Goal: Communication & Community: Answer question/provide support

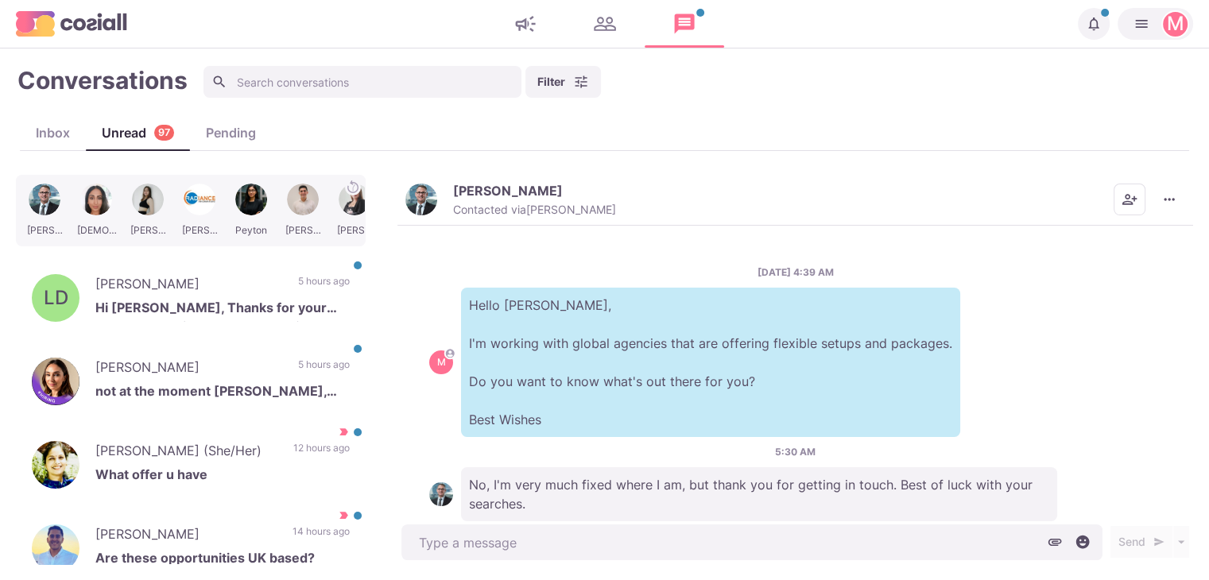
scroll to position [41, 0]
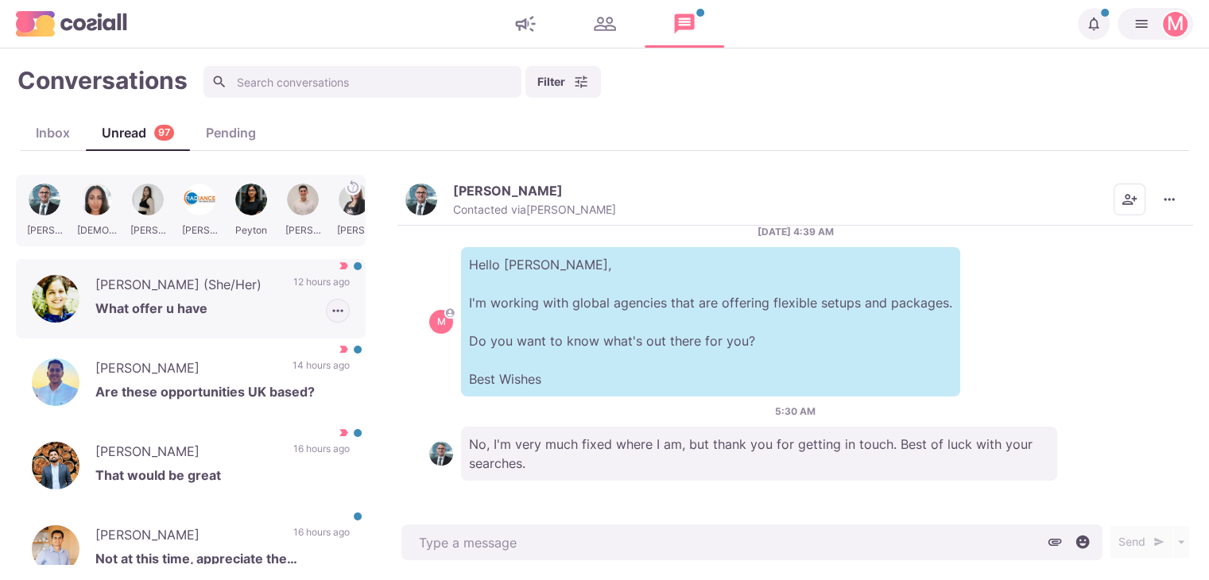
click at [330, 317] on icon "button" at bounding box center [338, 311] width 16 height 16
click at [305, 379] on button "Mark as Not Important" at bounding box center [272, 370] width 154 height 25
click at [245, 322] on div "[PERSON_NAME] (She/Her) What offer u have 12 hours ago [PERSON_NAME] as Read [P…" at bounding box center [191, 298] width 350 height 79
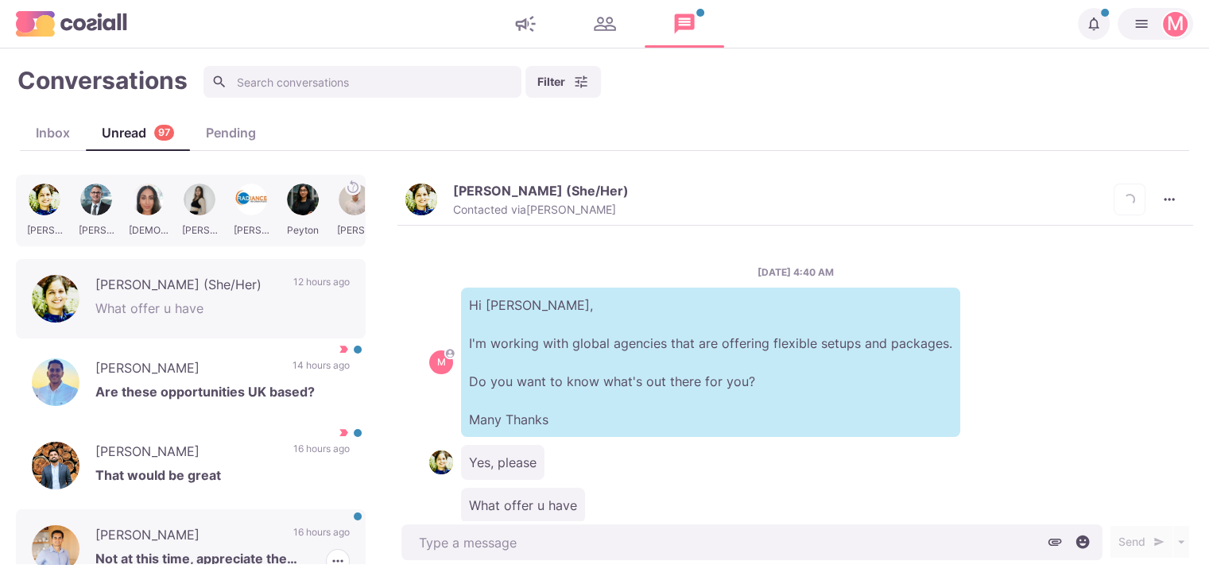
scroll to position [41, 0]
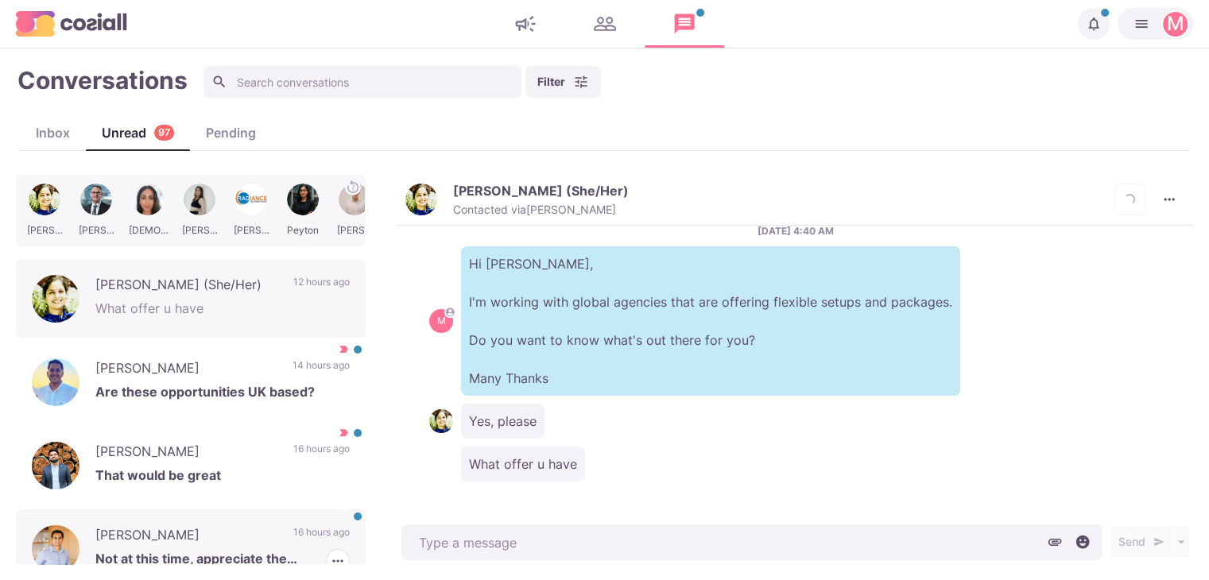
click at [275, 536] on div "[PERSON_NAME] Not at this time, appreciate the connection though 16 hours ago […" at bounding box center [191, 548] width 350 height 79
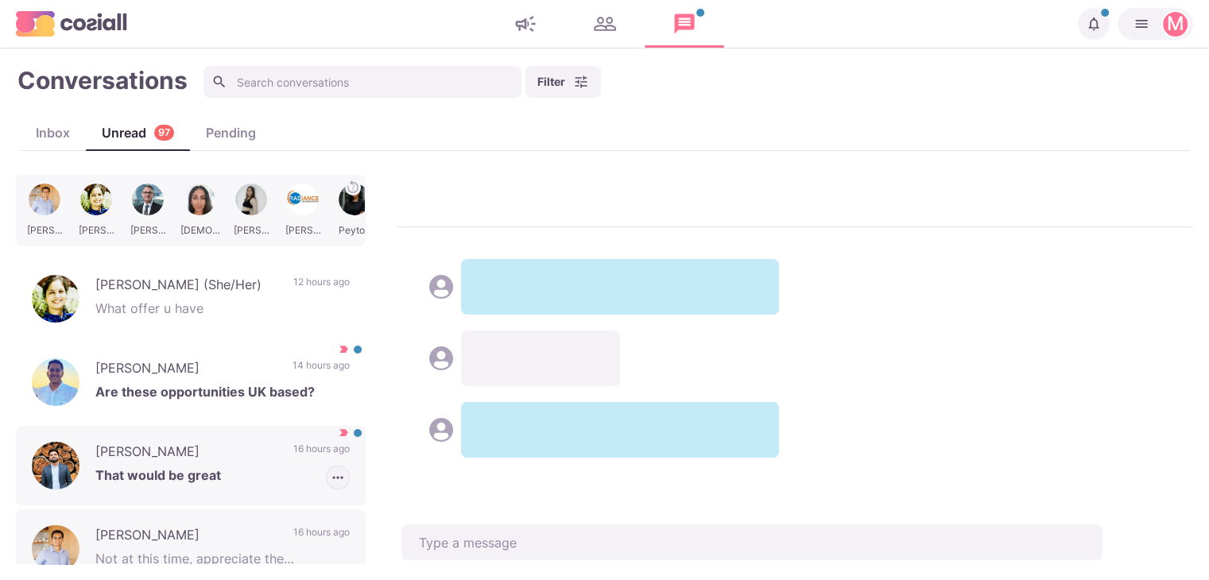
click at [330, 481] on icon "button" at bounding box center [338, 478] width 16 height 16
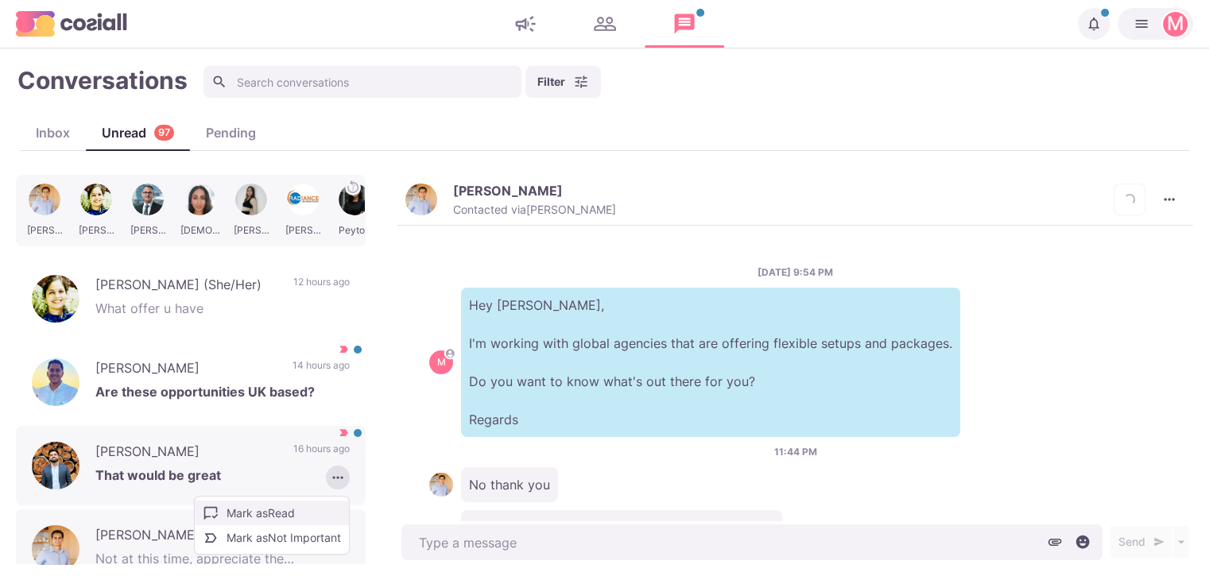
scroll to position [64, 0]
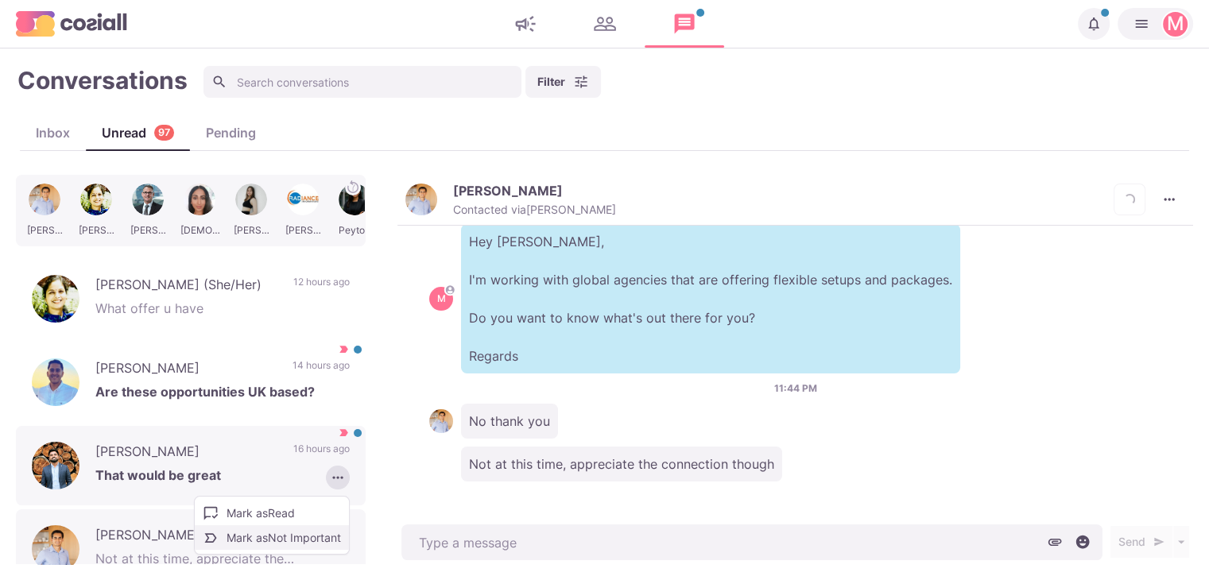
click at [290, 532] on button "Mark as Not Important" at bounding box center [272, 537] width 154 height 25
drag, startPoint x: 232, startPoint y: 478, endPoint x: 539, endPoint y: 0, distance: 567.5
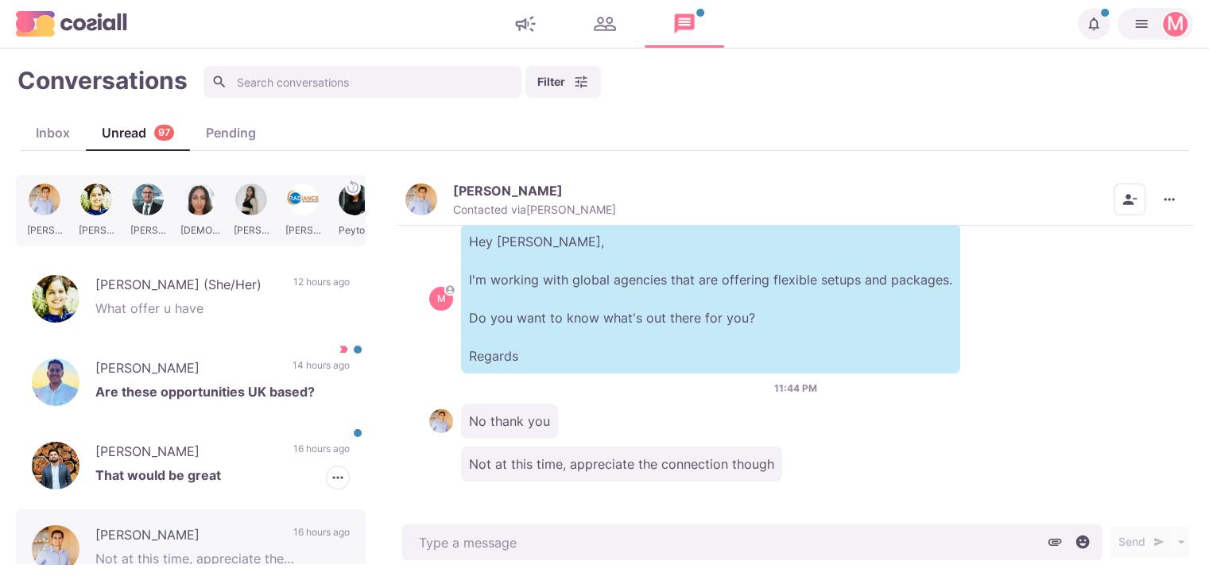
click at [231, 478] on p "That would be great" at bounding box center [222, 478] width 254 height 24
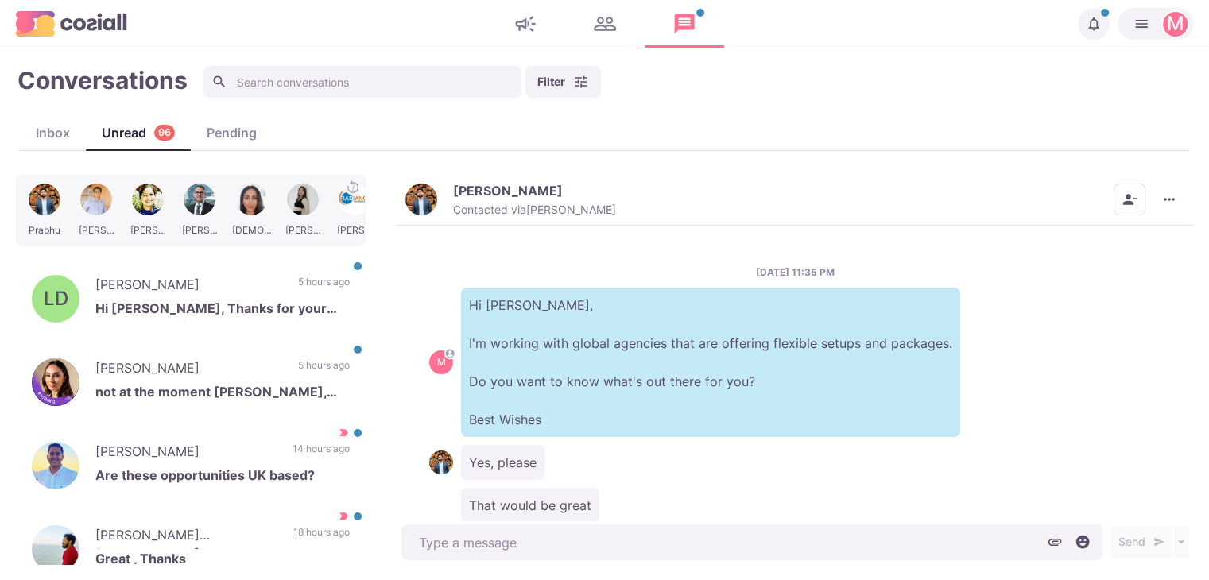
scroll to position [41, 0]
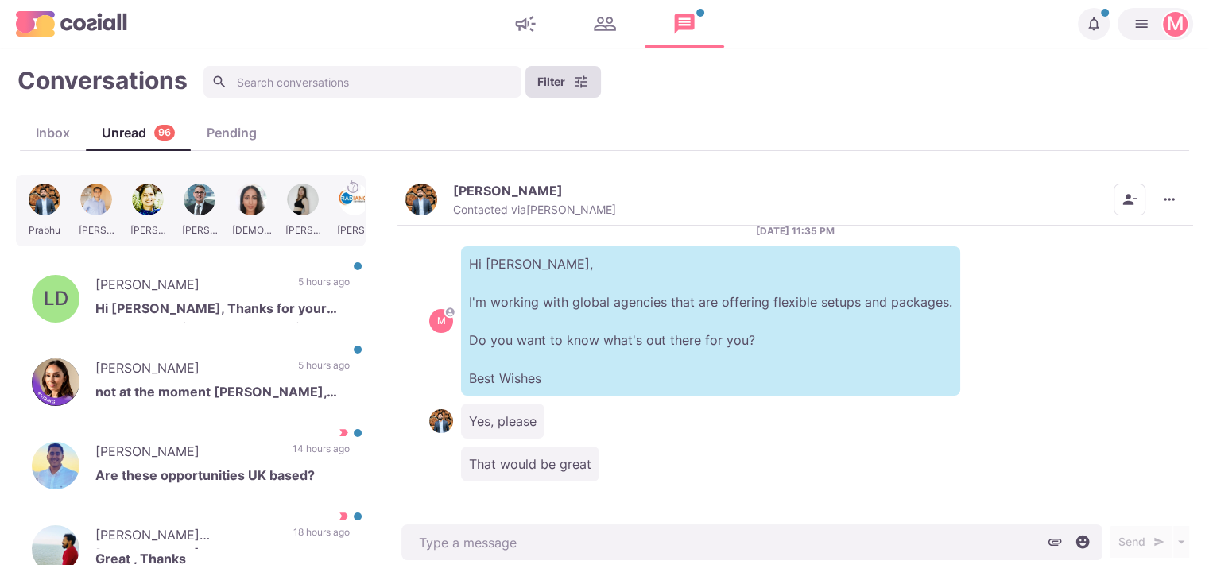
type textarea "x"
